Goal: Navigation & Orientation: Find specific page/section

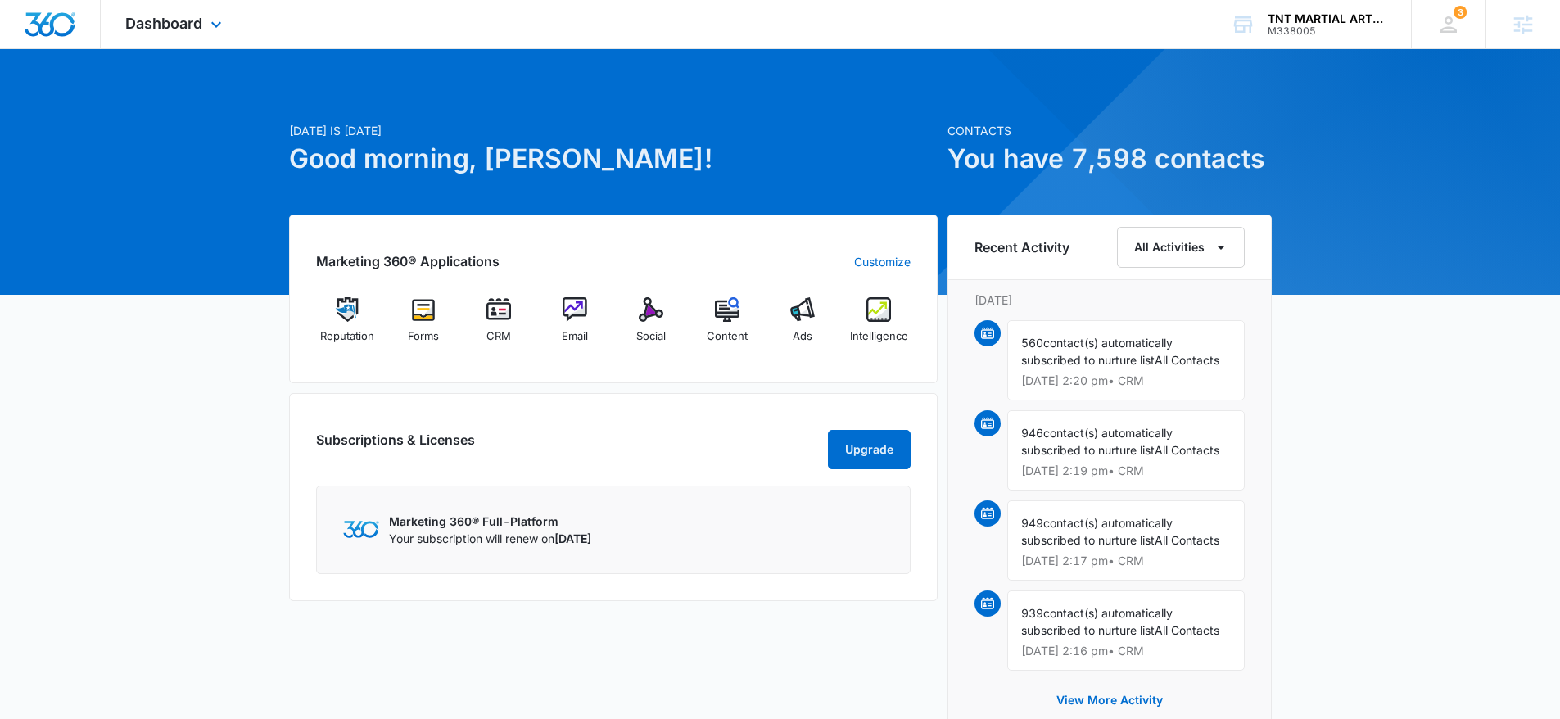
click at [172, 32] on div "Dashboard Apps Reputation Forms CRM Email Social Content Ads Intelligence Files…" at bounding box center [176, 24] width 150 height 48
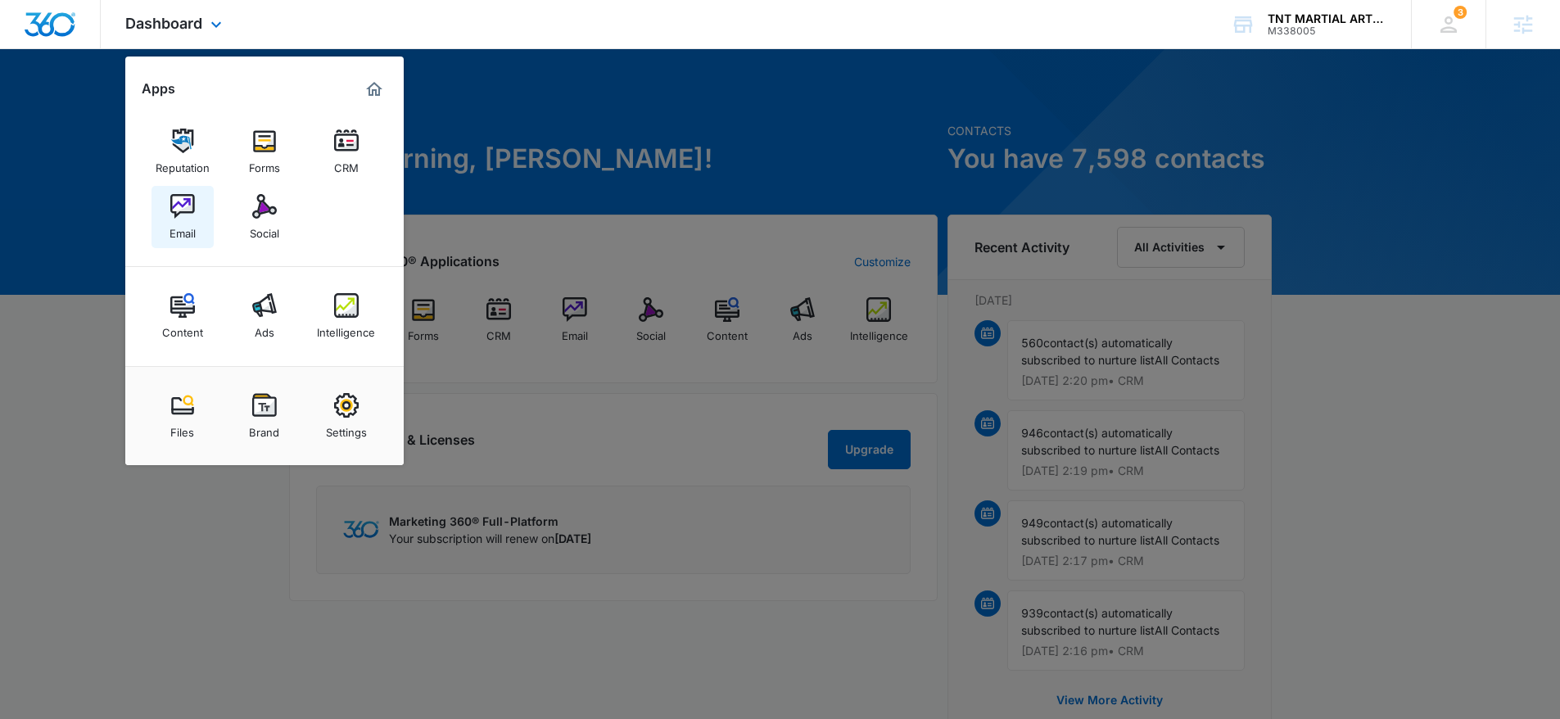
click at [187, 224] on div "Email" at bounding box center [182, 229] width 26 height 21
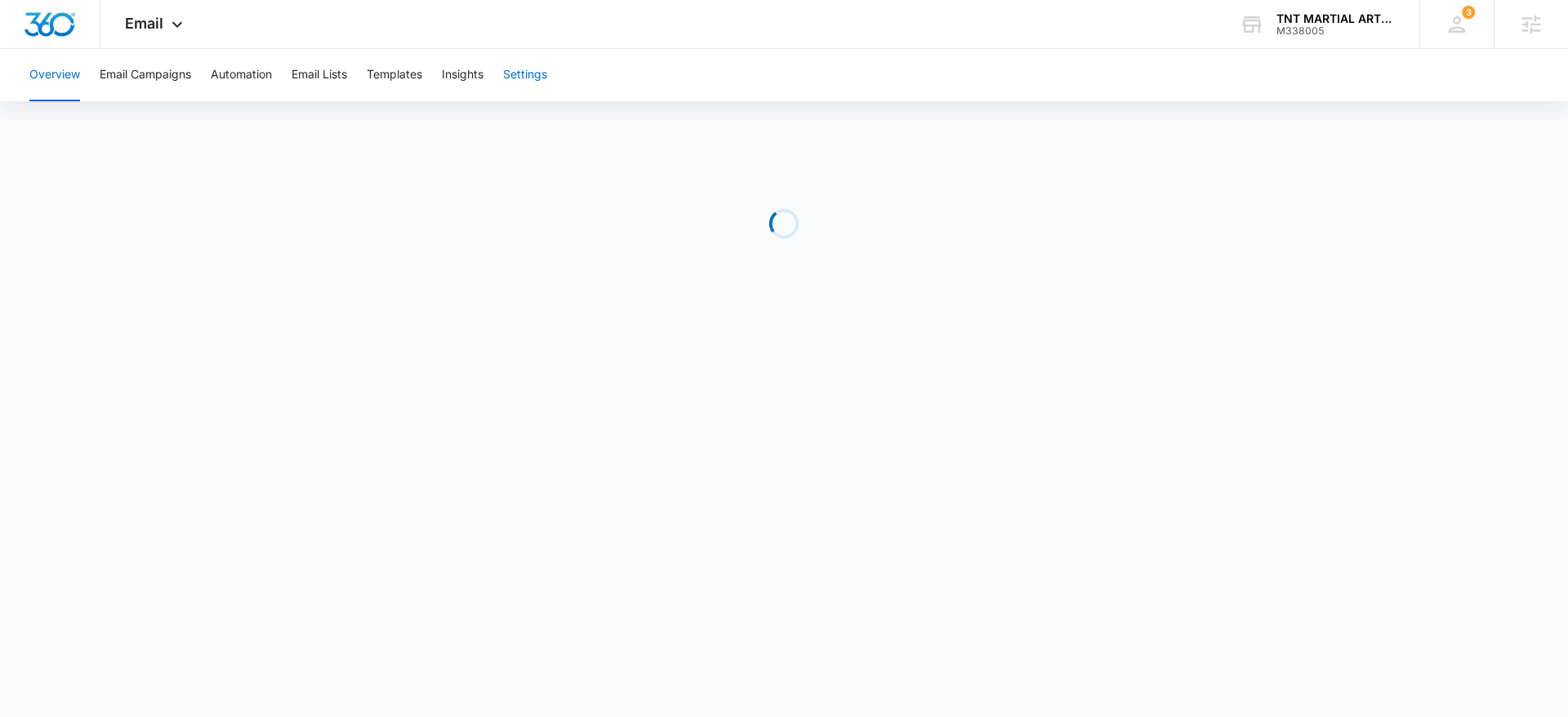
click at [521, 74] on button "Settings" at bounding box center [525, 75] width 44 height 52
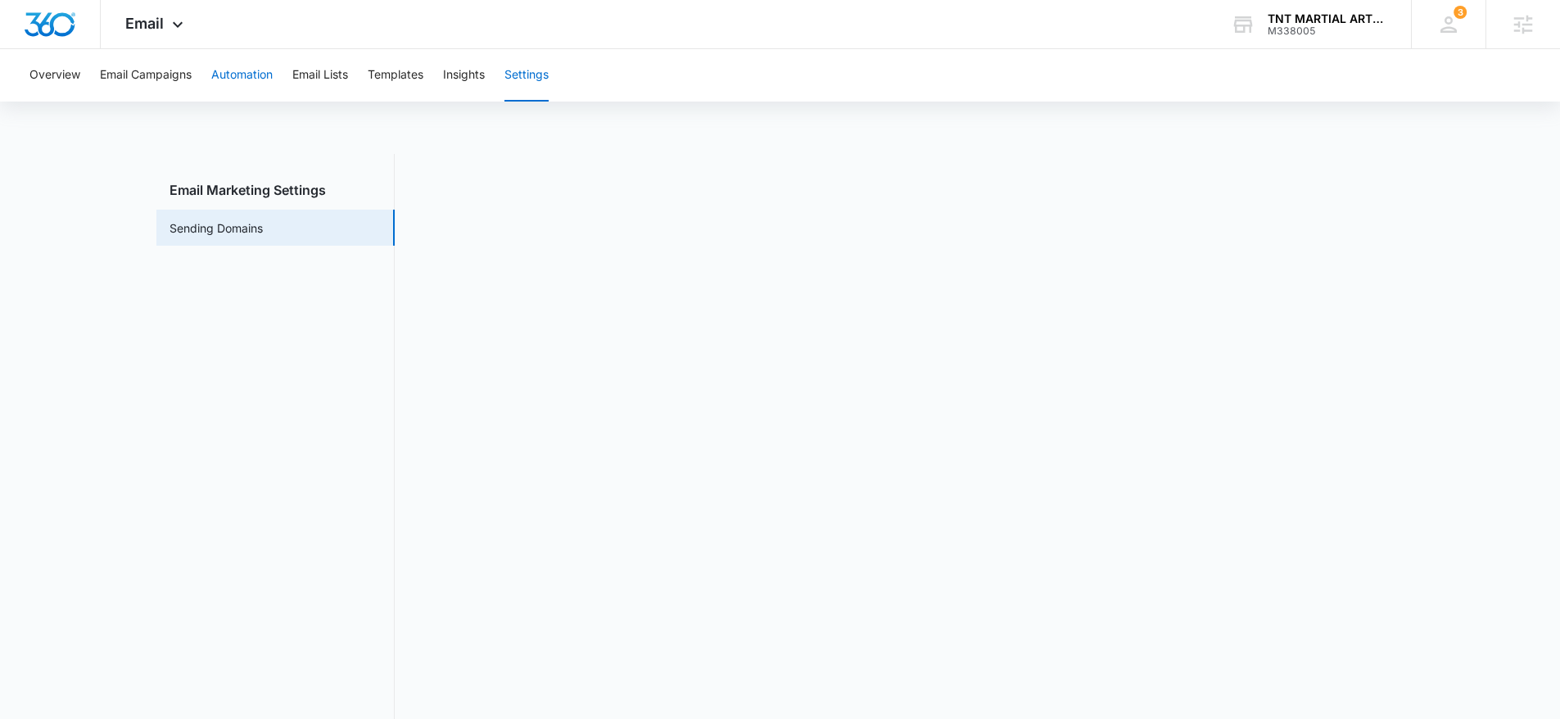
click at [246, 70] on button "Automation" at bounding box center [241, 75] width 61 height 52
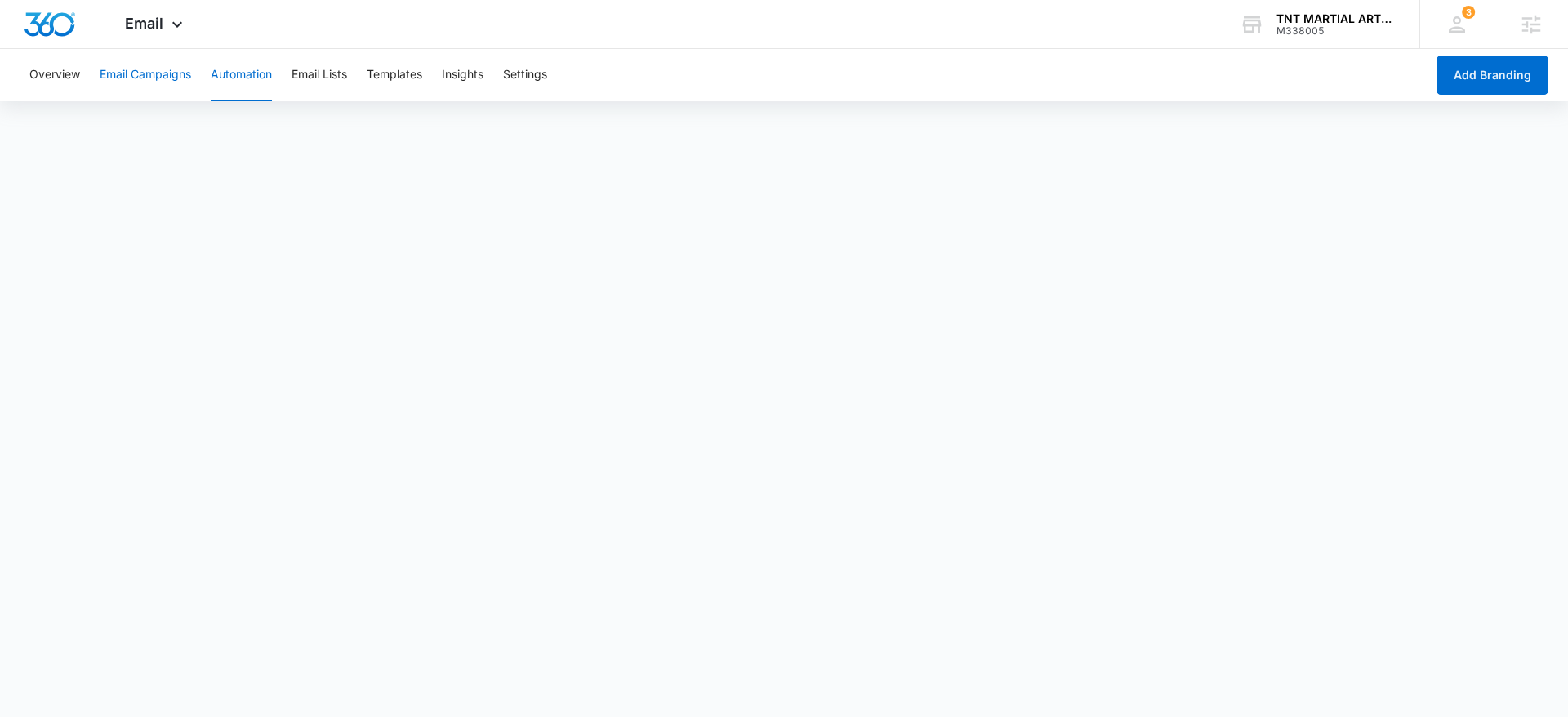
click at [124, 68] on button "Email Campaigns" at bounding box center [146, 75] width 92 height 52
click at [57, 25] on img "Dashboard" at bounding box center [50, 24] width 52 height 25
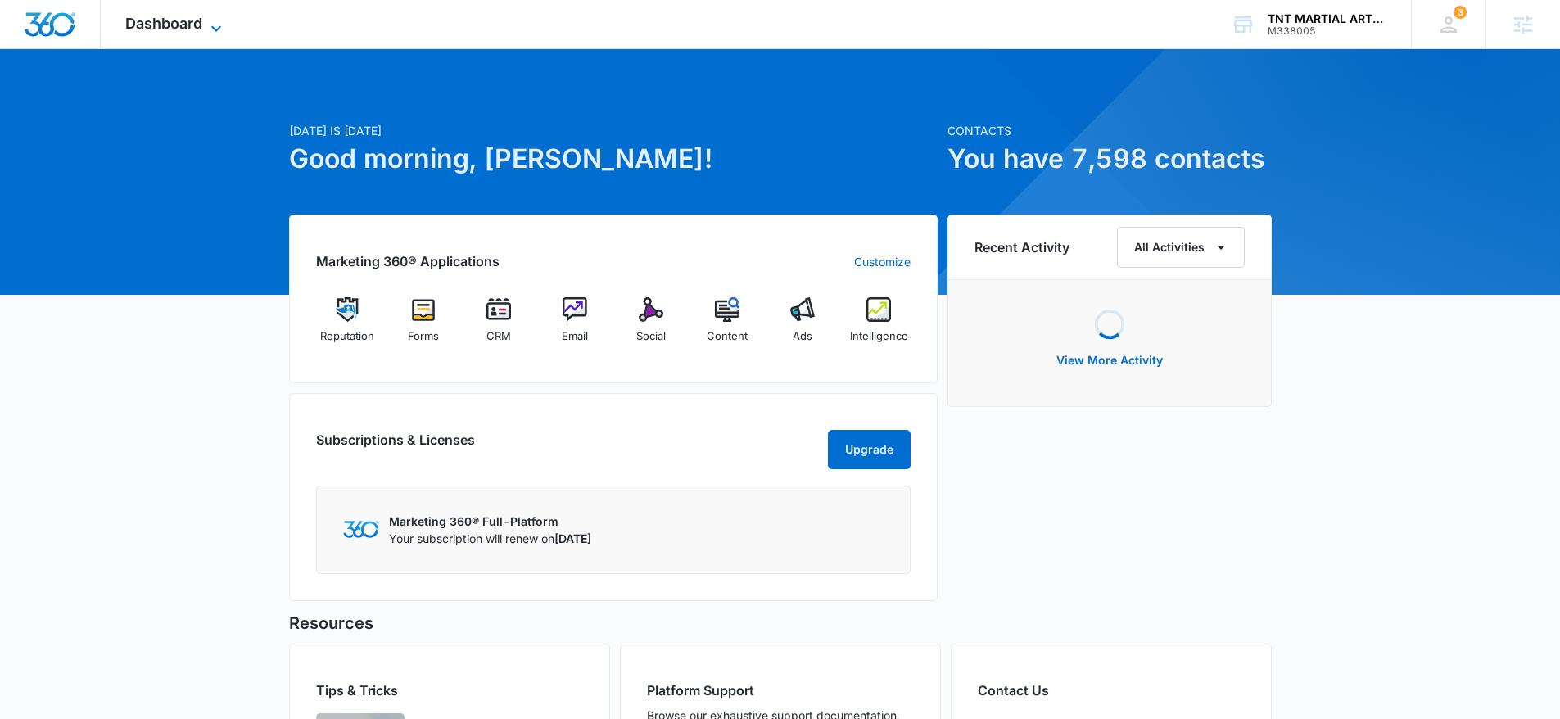
click at [184, 23] on span "Dashboard" at bounding box center [163, 23] width 77 height 17
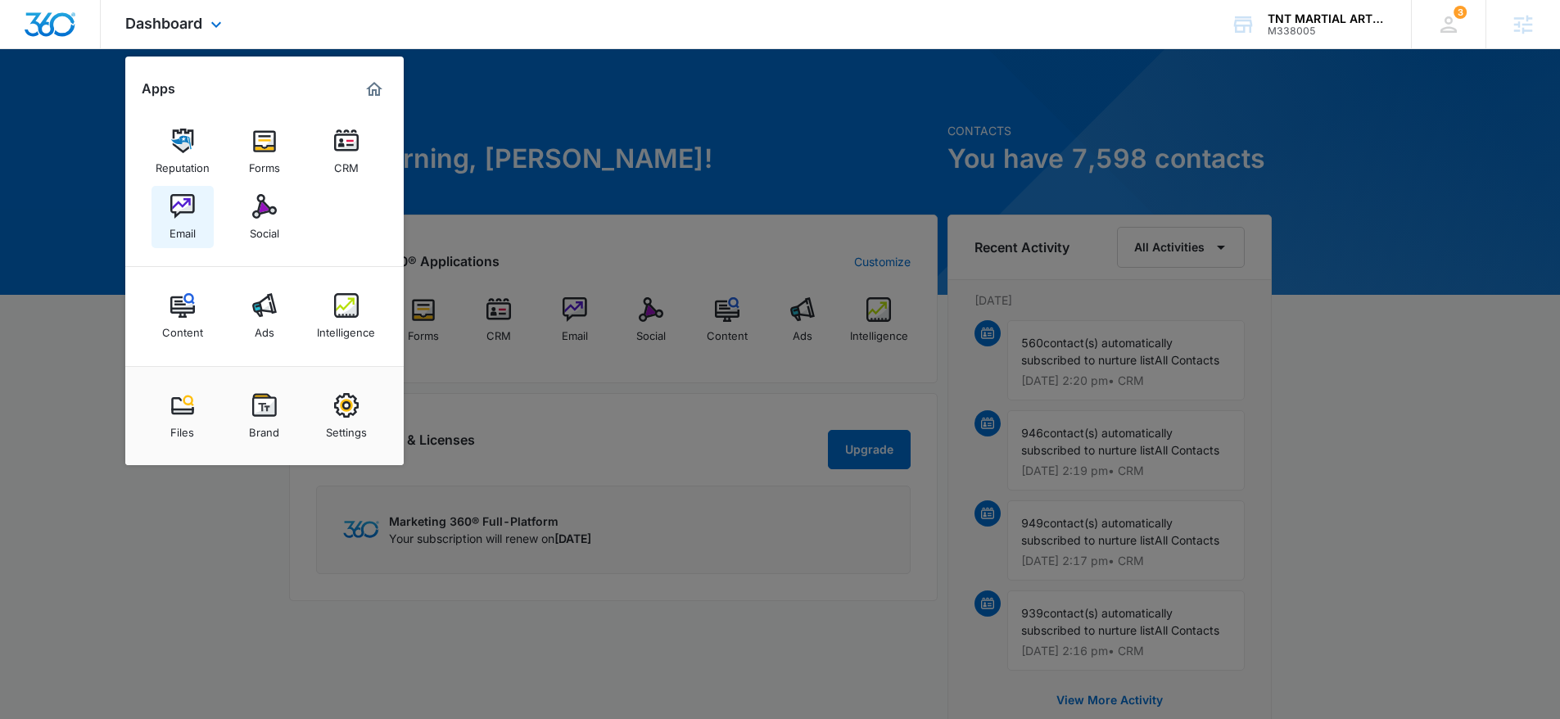
click at [175, 209] on img at bounding box center [182, 206] width 25 height 25
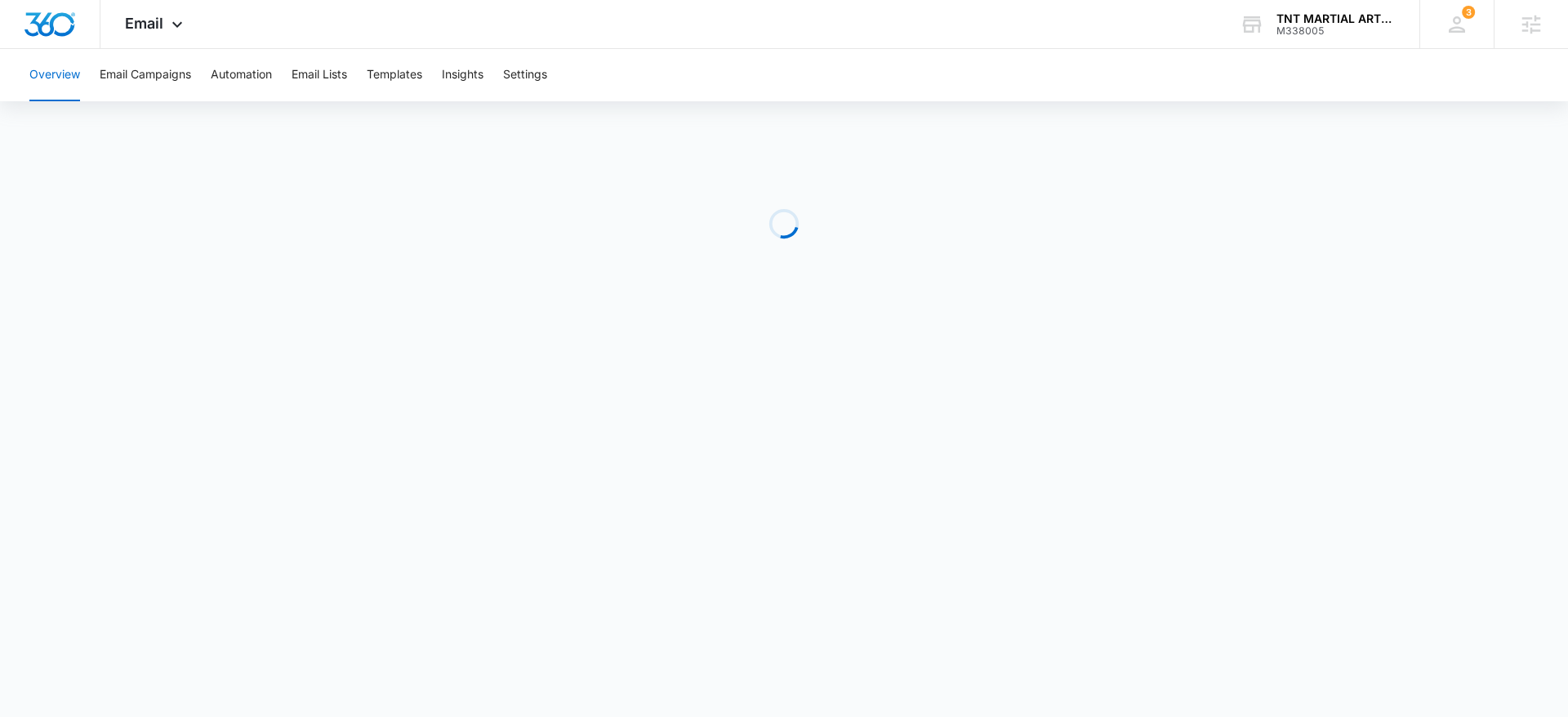
click at [427, 68] on div "Overview Email Campaigns Automation Email Lists Templates Insights Settings" at bounding box center [784, 75] width 1529 height 52
click at [408, 75] on button "Templates" at bounding box center [395, 75] width 56 height 52
click at [516, 77] on button "Settings" at bounding box center [525, 75] width 44 height 52
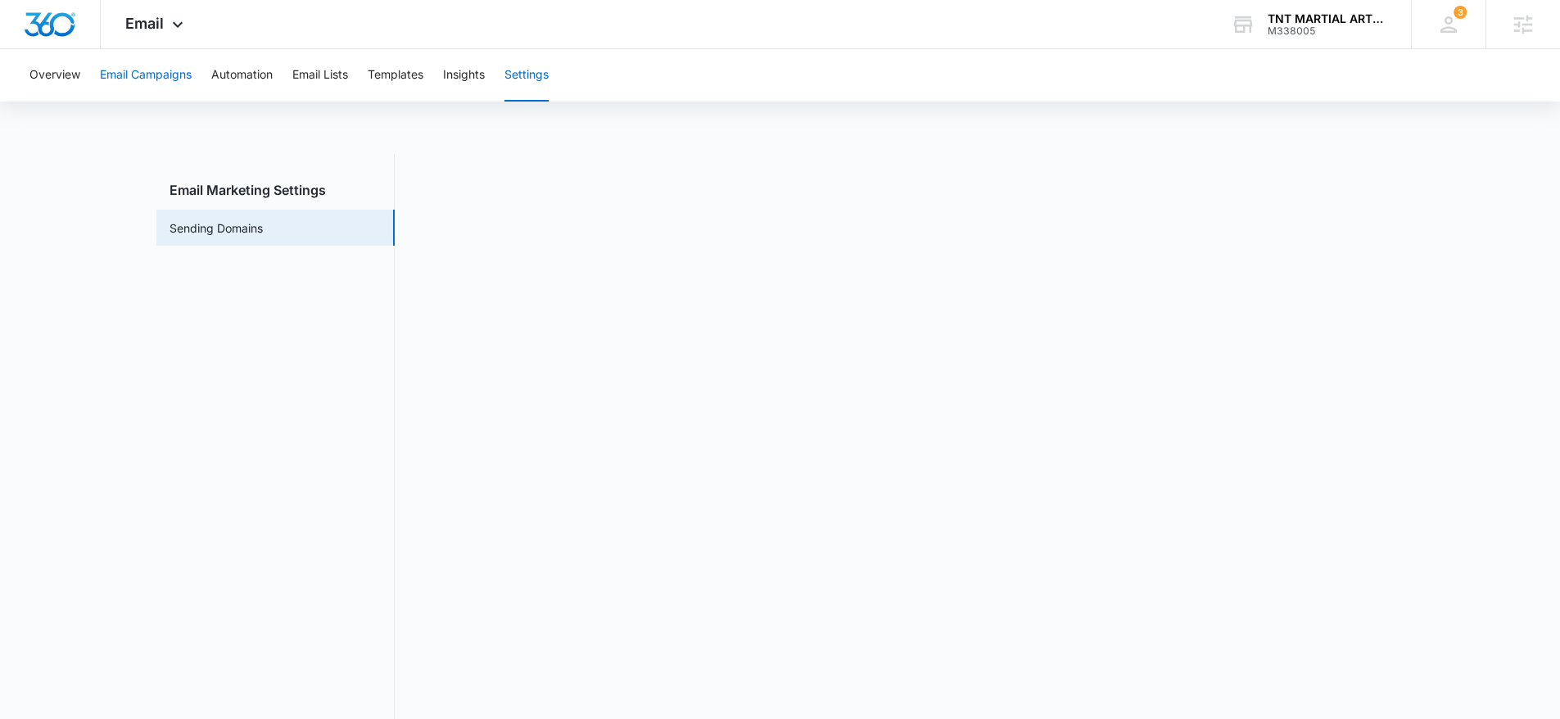
click at [169, 83] on button "Email Campaigns" at bounding box center [146, 75] width 92 height 52
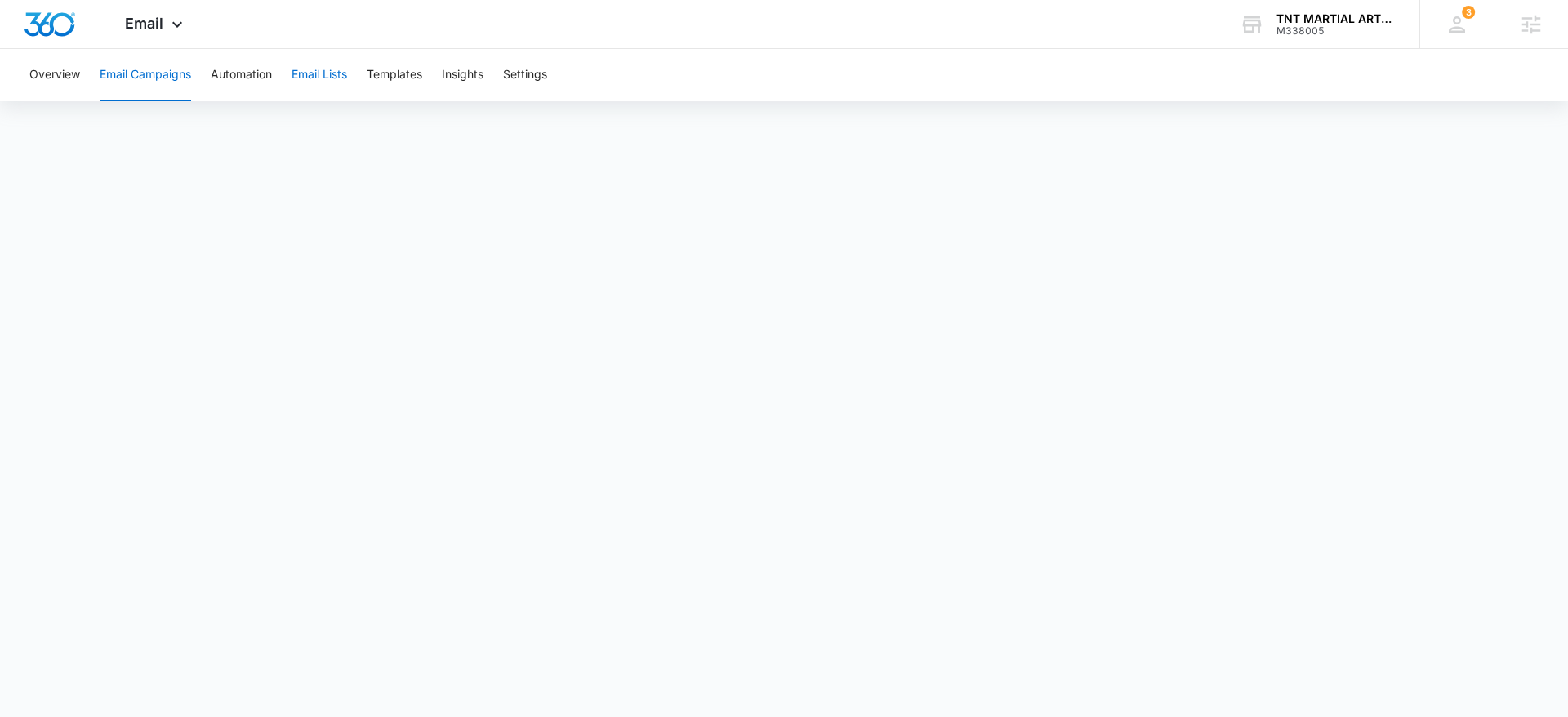
click at [338, 74] on button "Email Lists" at bounding box center [319, 75] width 56 height 52
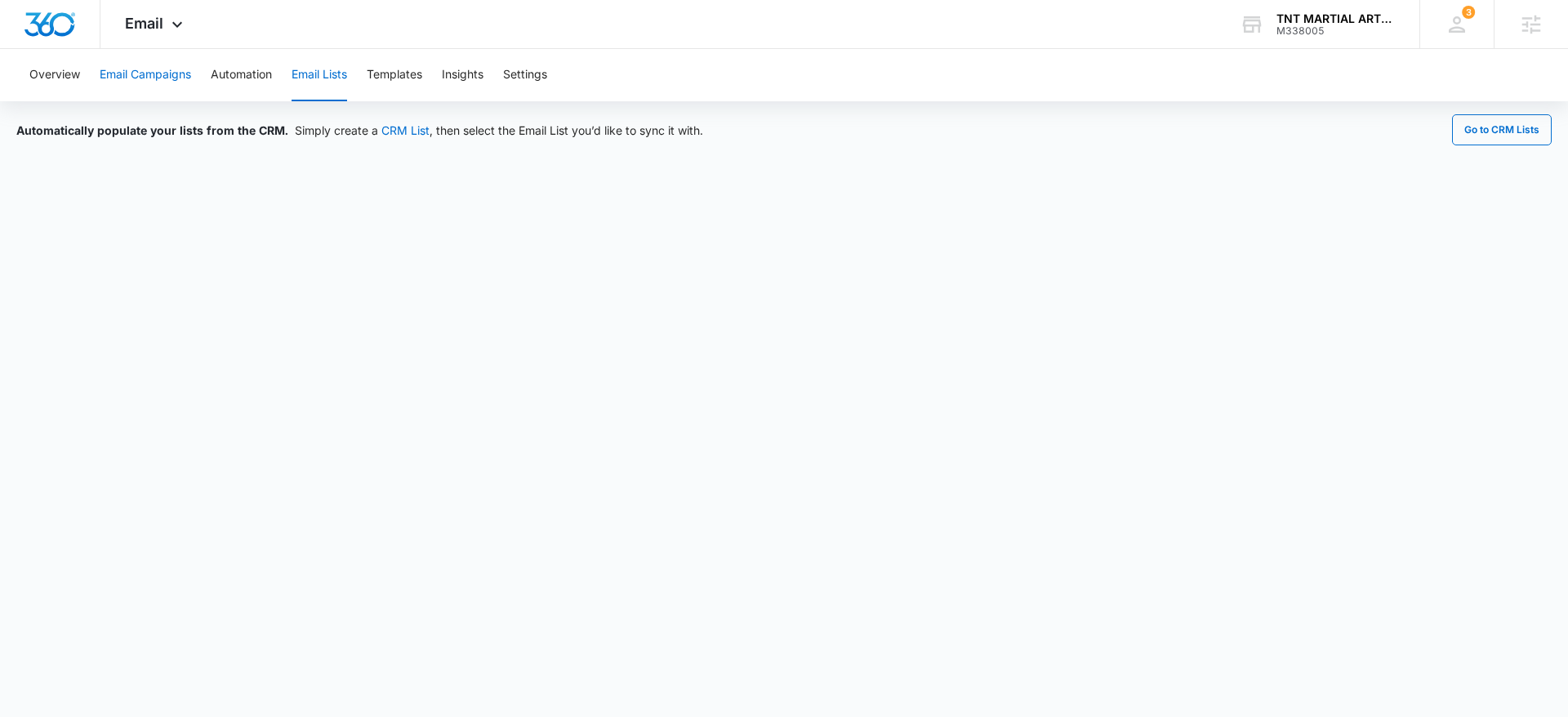
click at [151, 74] on button "Email Campaigns" at bounding box center [146, 75] width 92 height 52
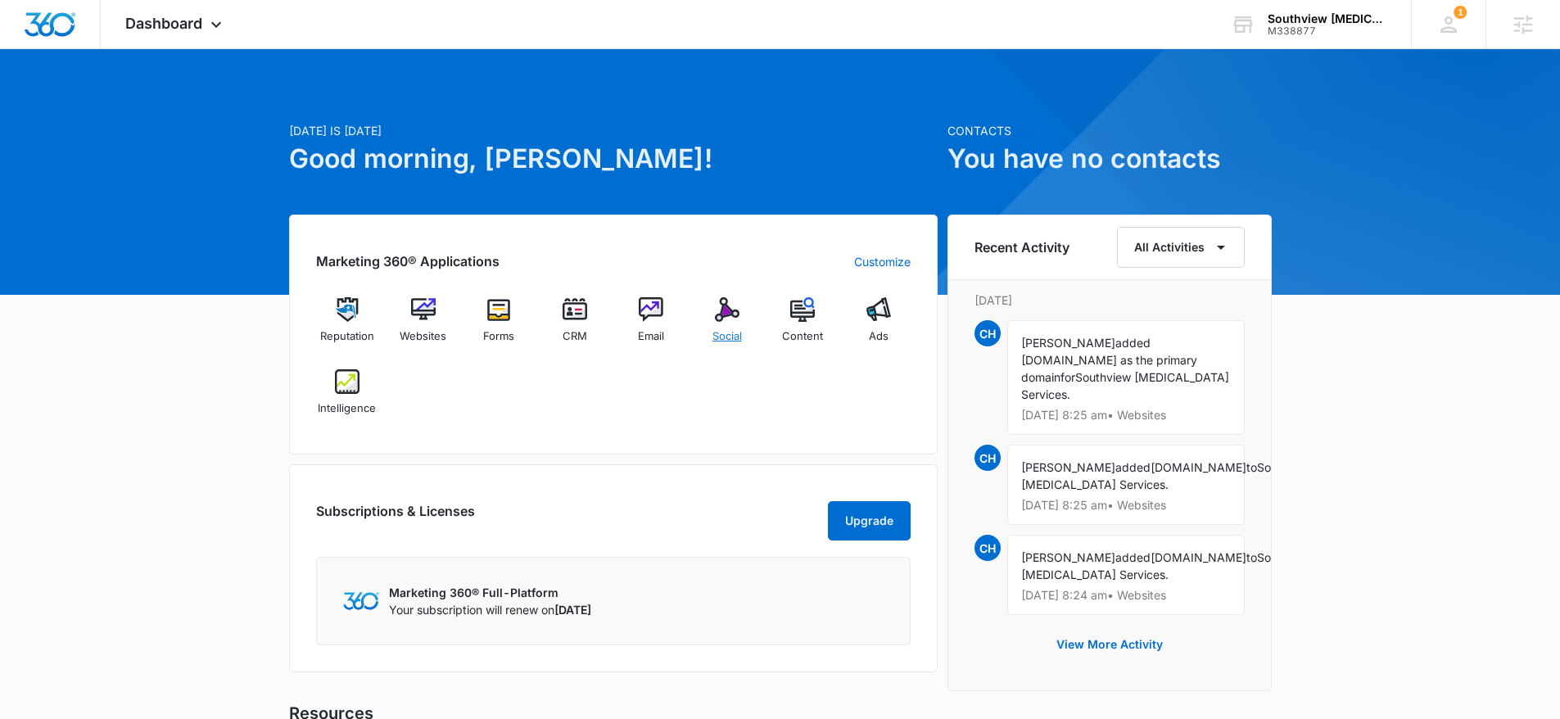
click at [727, 323] on div "Social" at bounding box center [726, 326] width 63 height 59
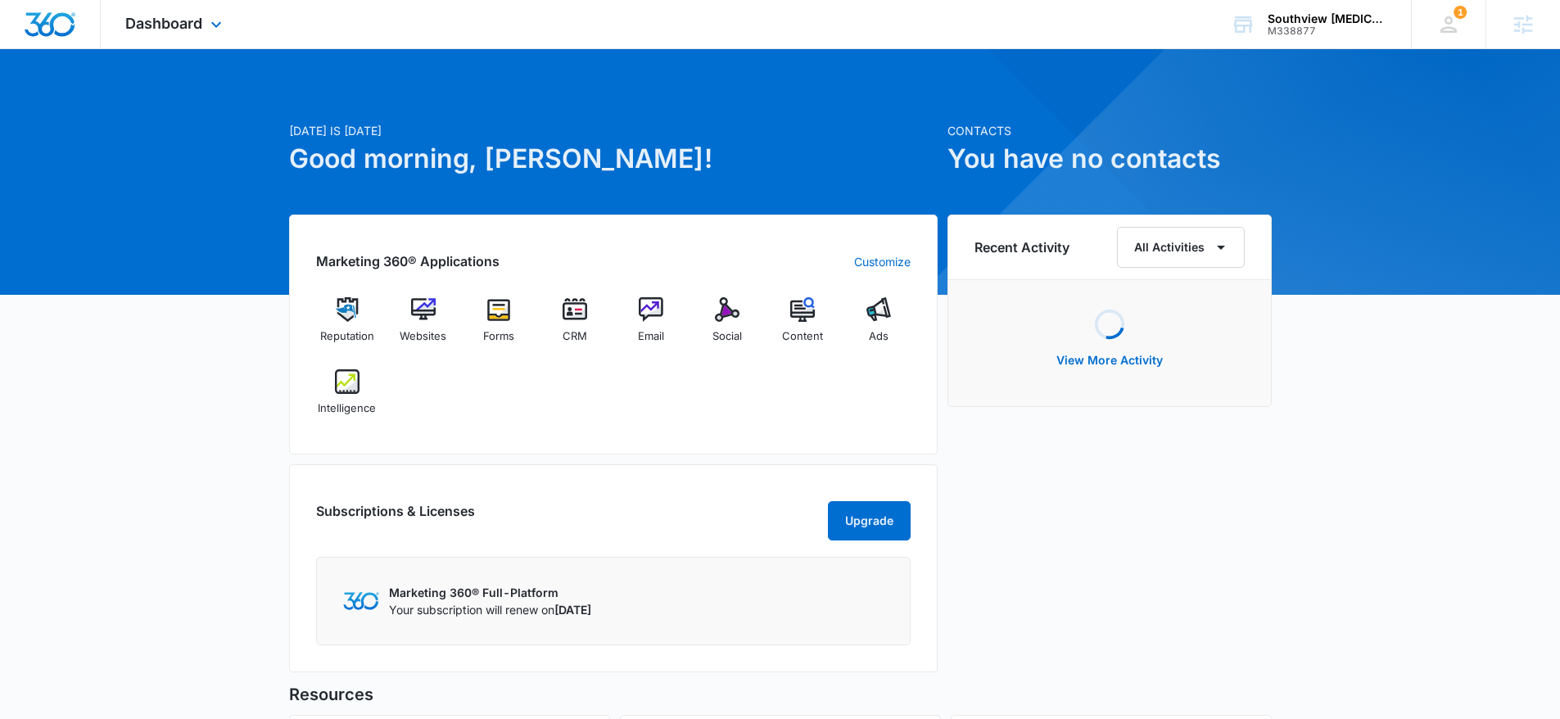
click at [219, 38] on div "Dashboard Apps Reputation Websites Forms CRM Email Social Content Ads Intellige…" at bounding box center [176, 24] width 150 height 48
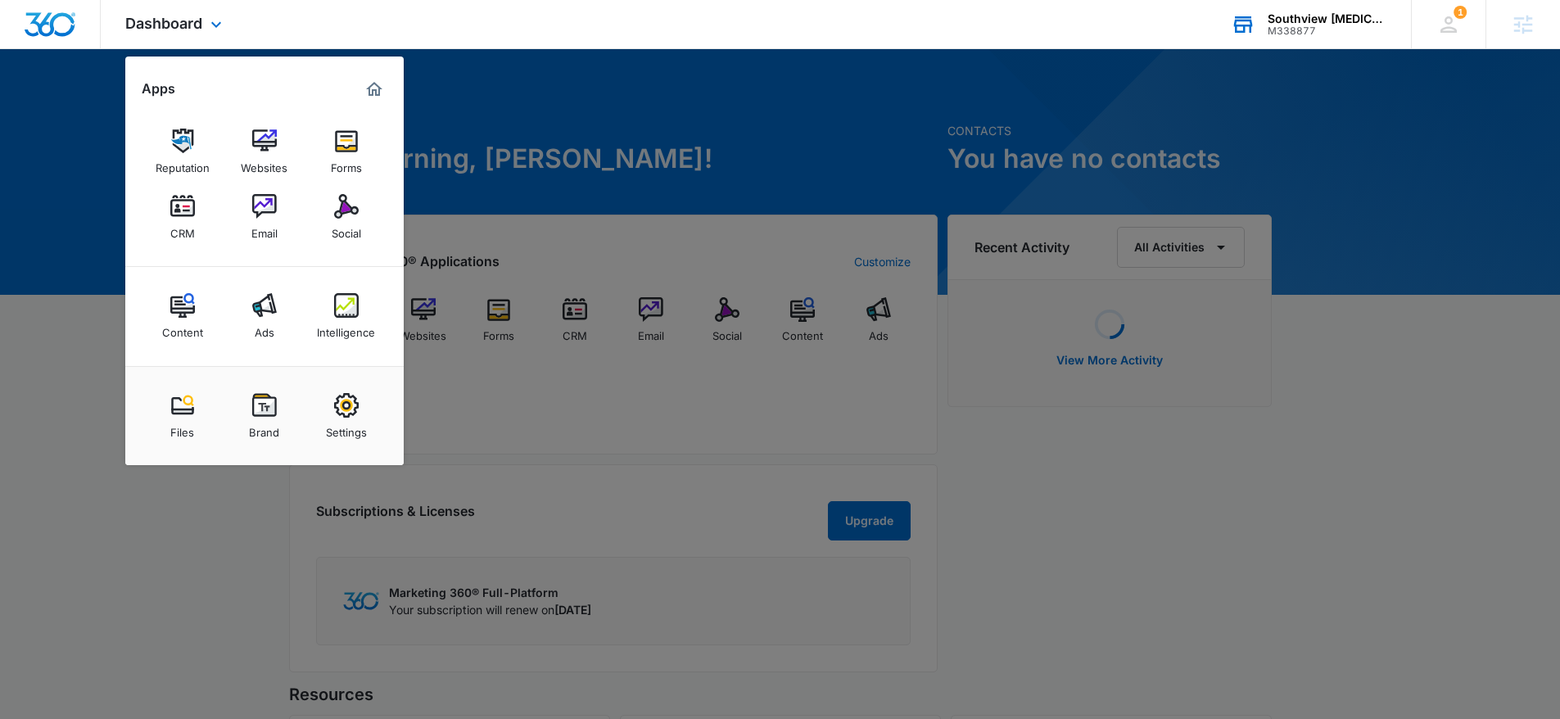
click at [1299, 31] on div "M338877" at bounding box center [1327, 30] width 120 height 11
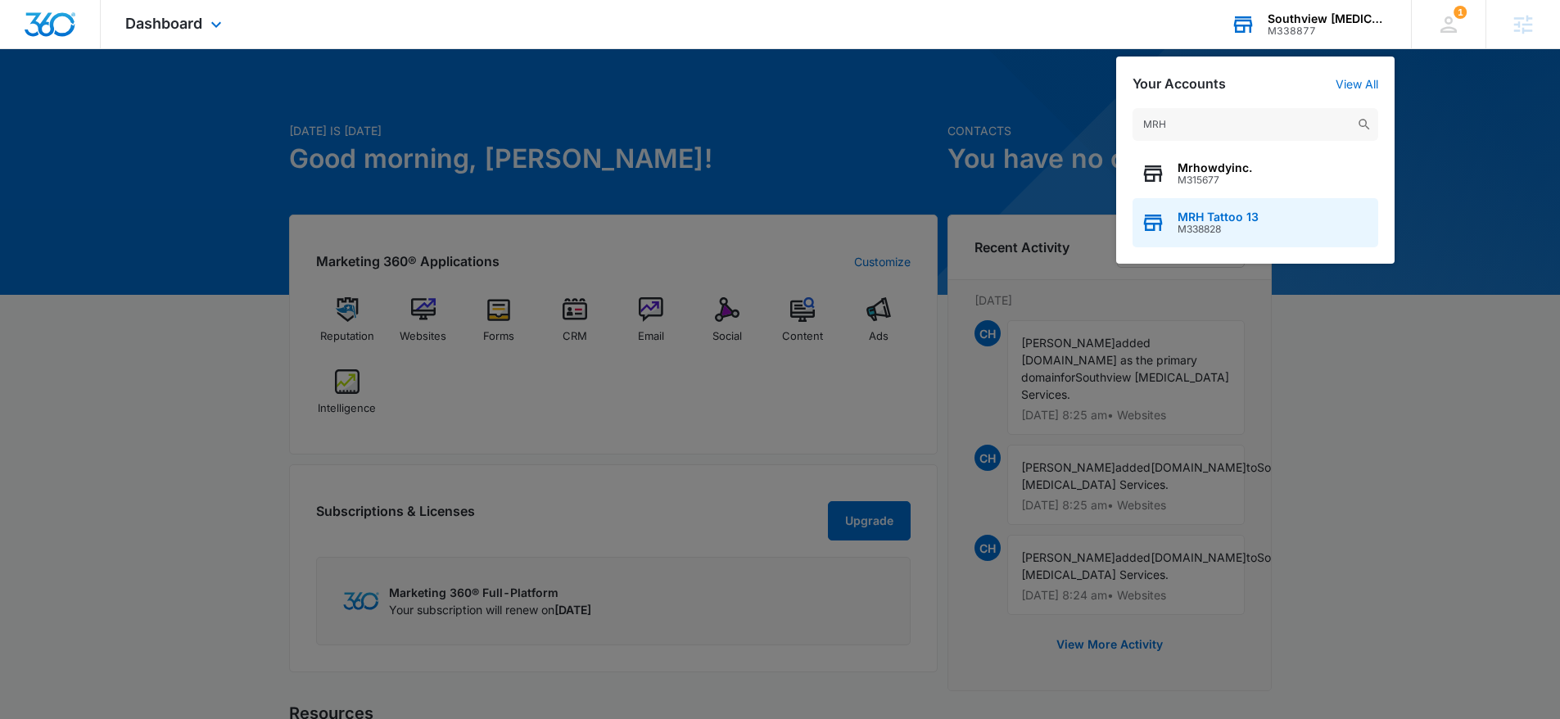
type input "MRH"
click at [1259, 213] on div "MRH Tattoo 13 M338828" at bounding box center [1255, 222] width 246 height 49
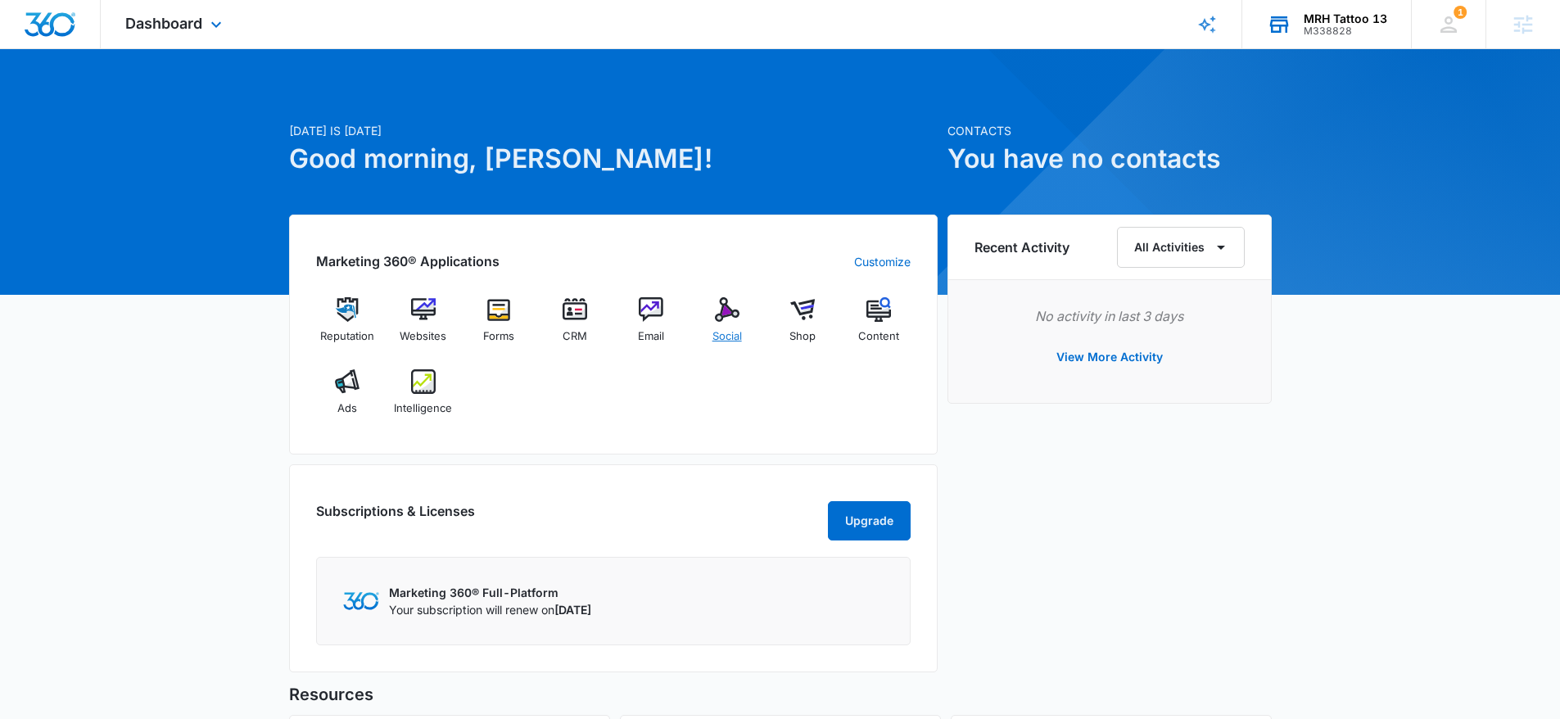
click at [712, 319] on div "Social" at bounding box center [726, 326] width 63 height 59
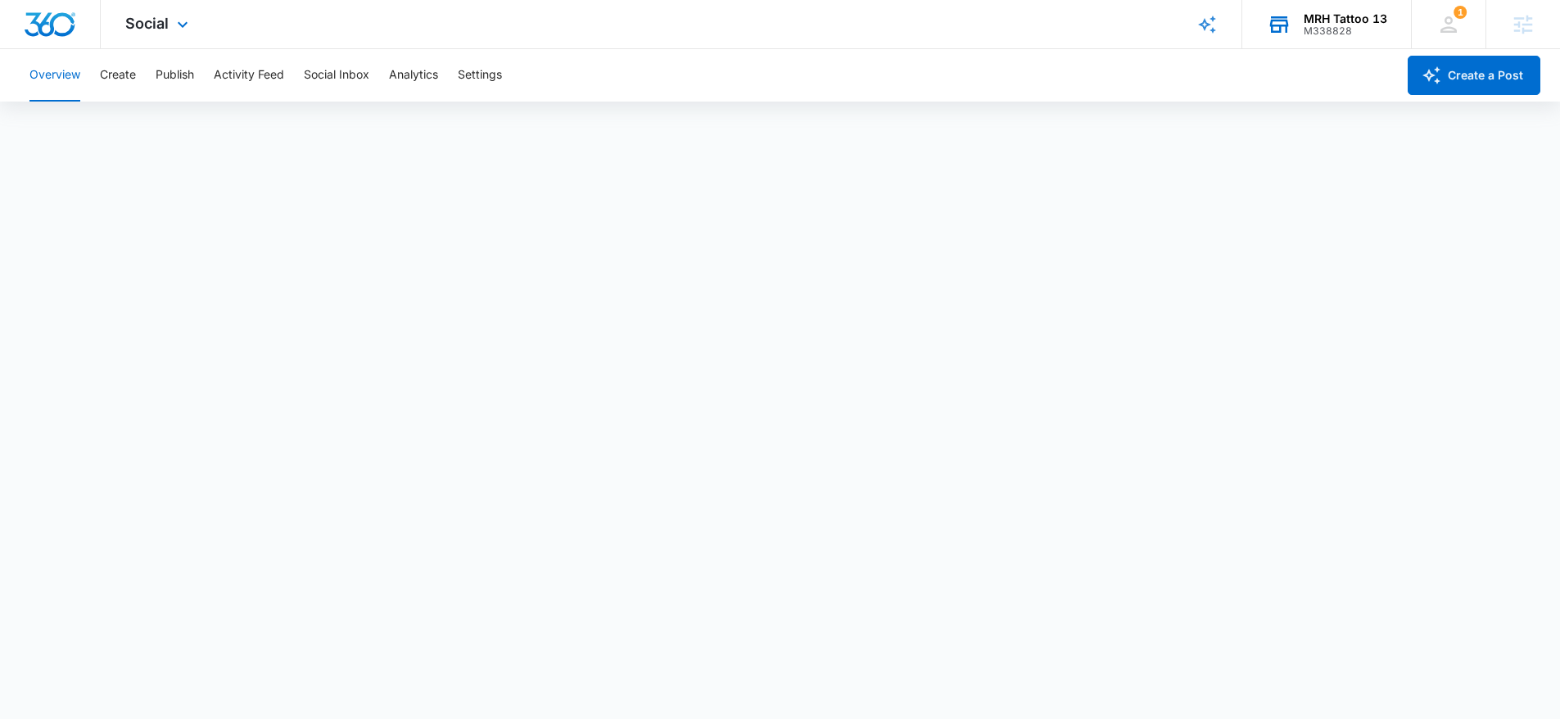
click at [56, 34] on img "Dashboard" at bounding box center [50, 24] width 52 height 25
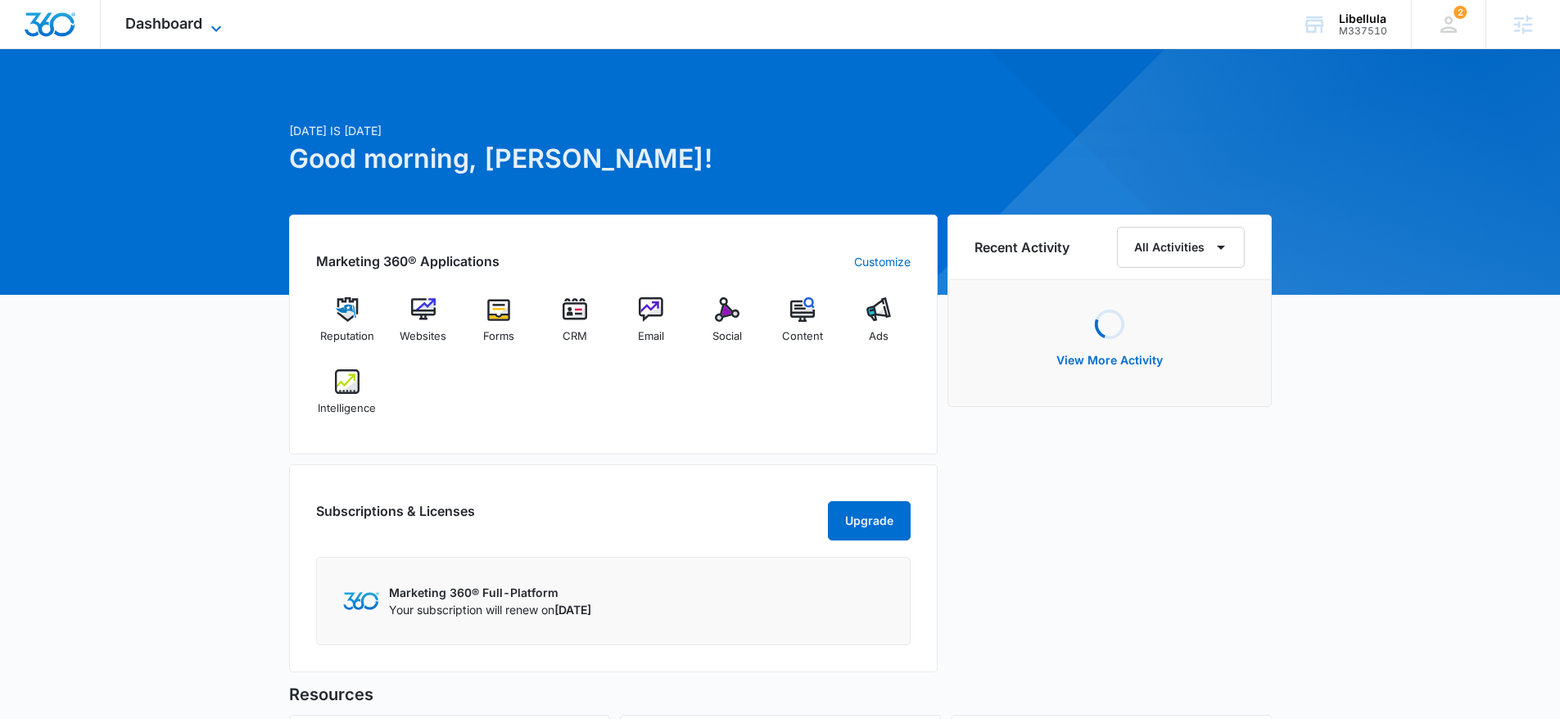
click at [193, 29] on span "Dashboard" at bounding box center [163, 23] width 77 height 17
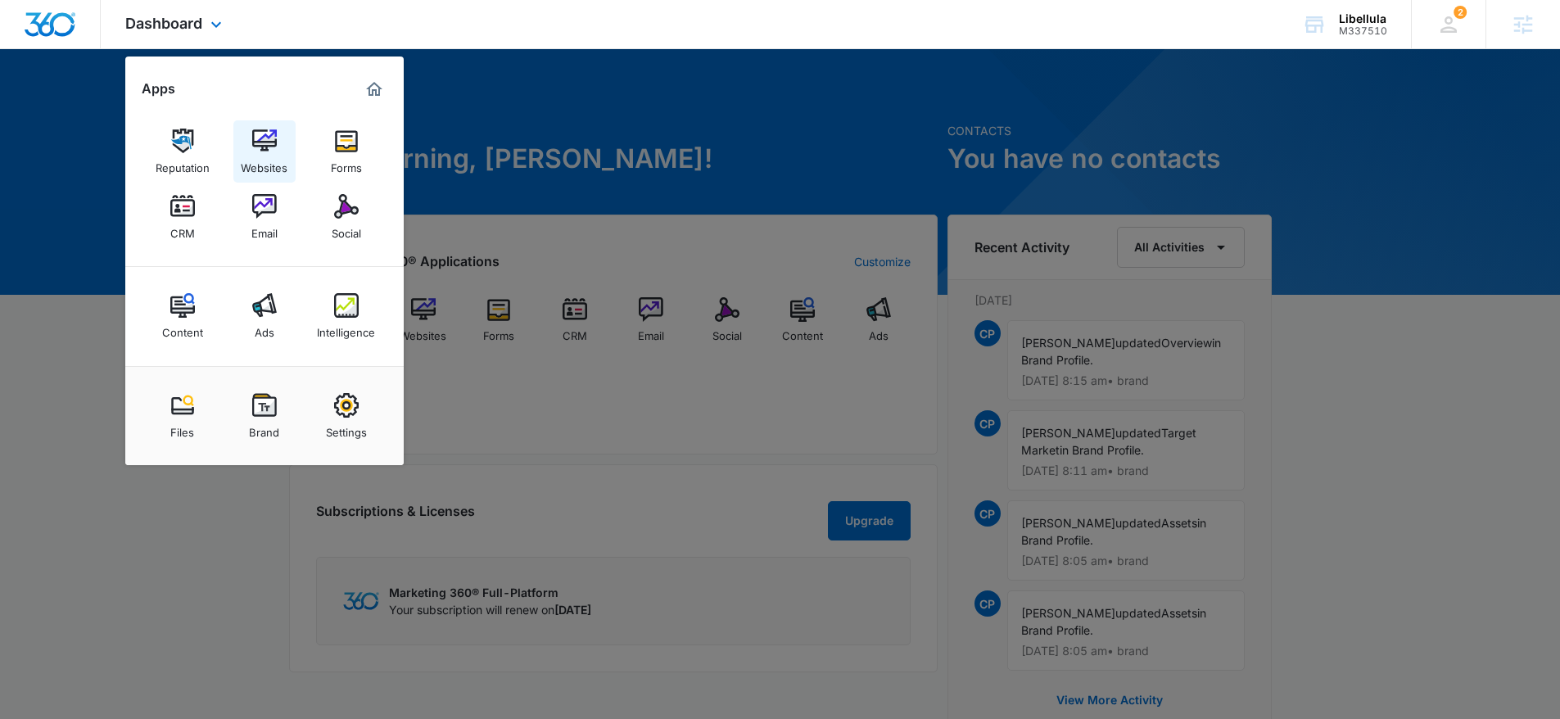
click at [268, 148] on img at bounding box center [264, 141] width 25 height 25
